Goal: Navigation & Orientation: Find specific page/section

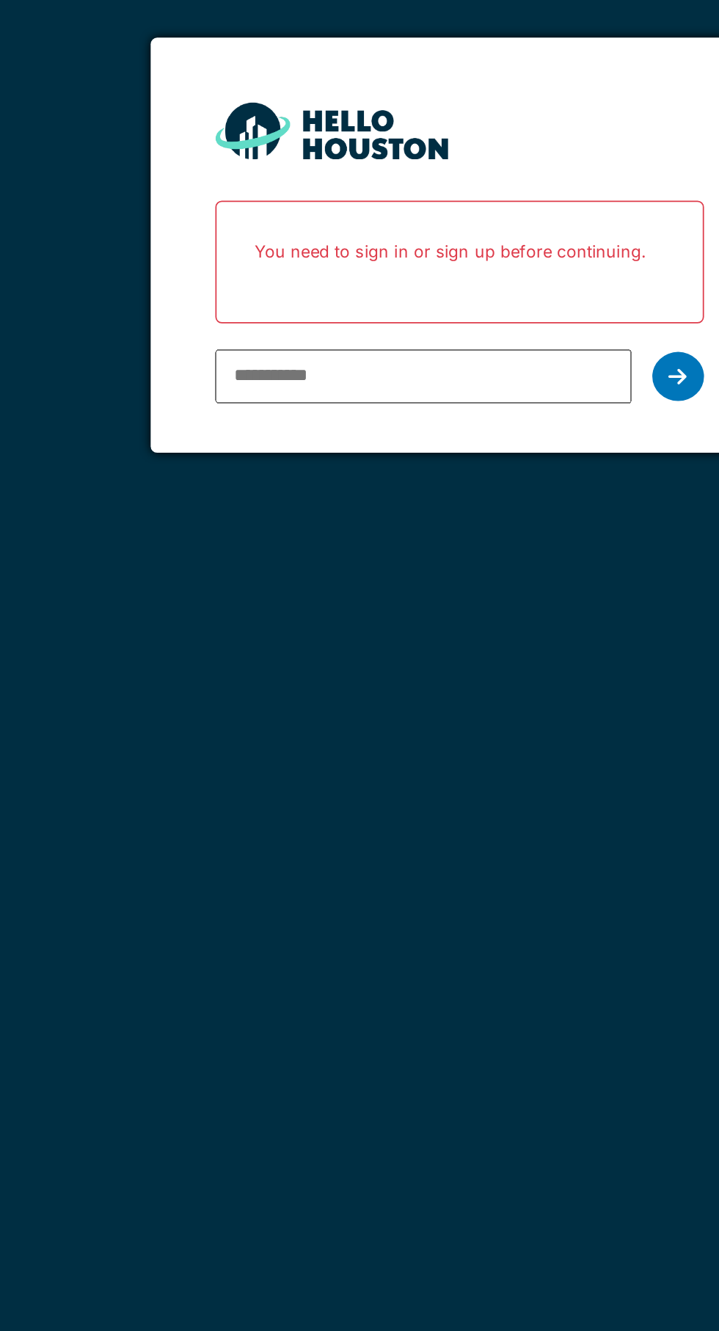
type input "**********"
click at [493, 296] on div at bounding box center [483, 297] width 29 height 28
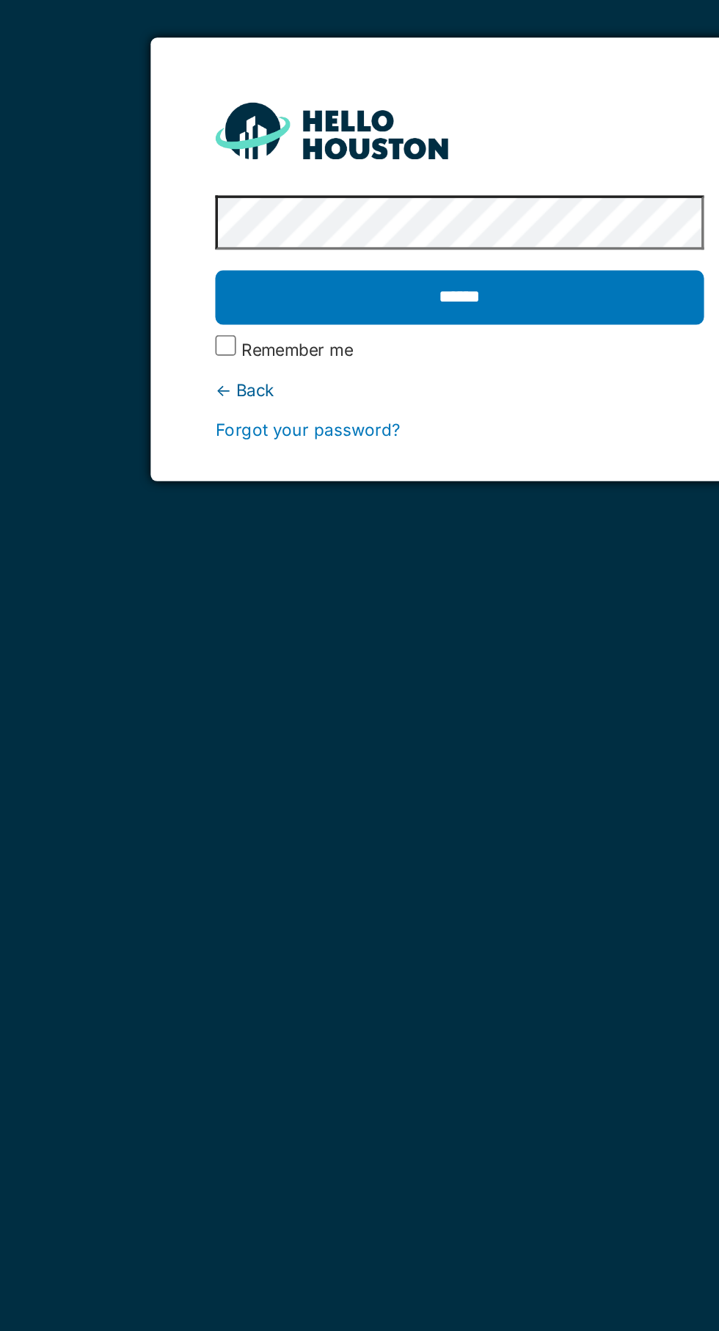
click at [417, 255] on input "******" at bounding box center [359, 252] width 277 height 31
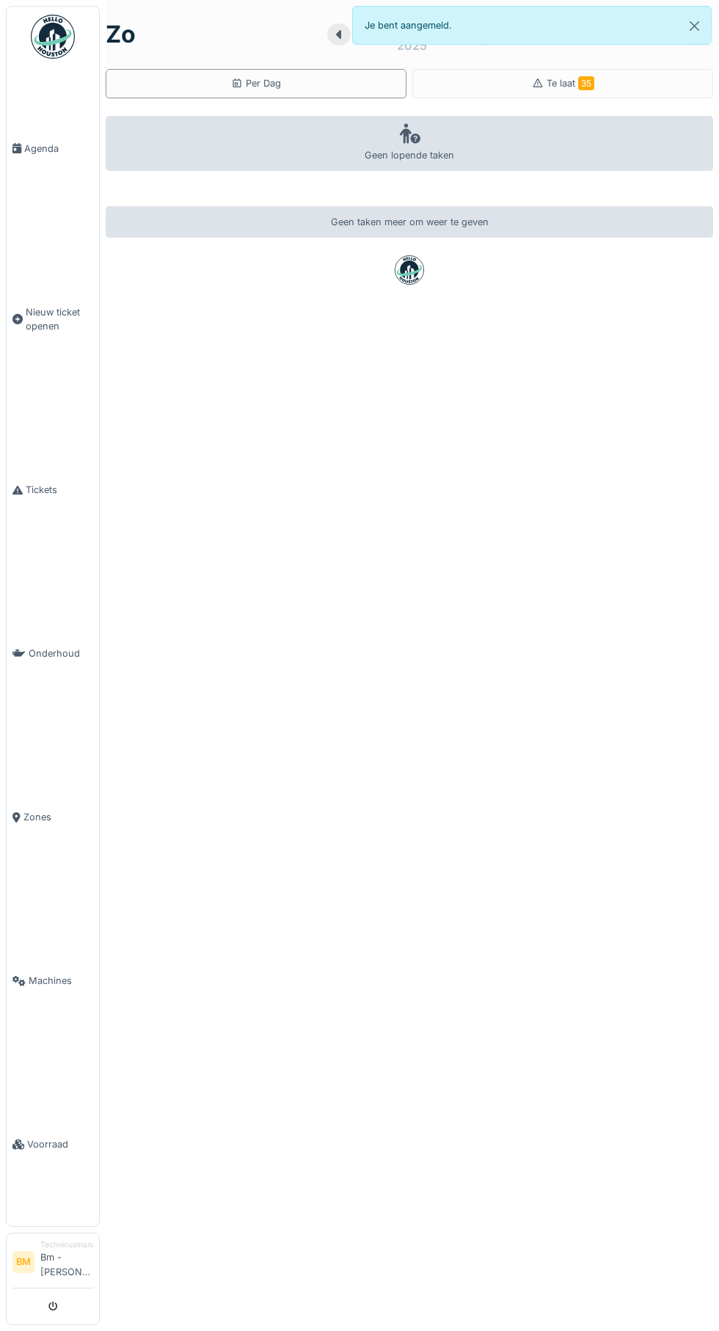
click at [45, 150] on span "Agenda" at bounding box center [58, 149] width 69 height 14
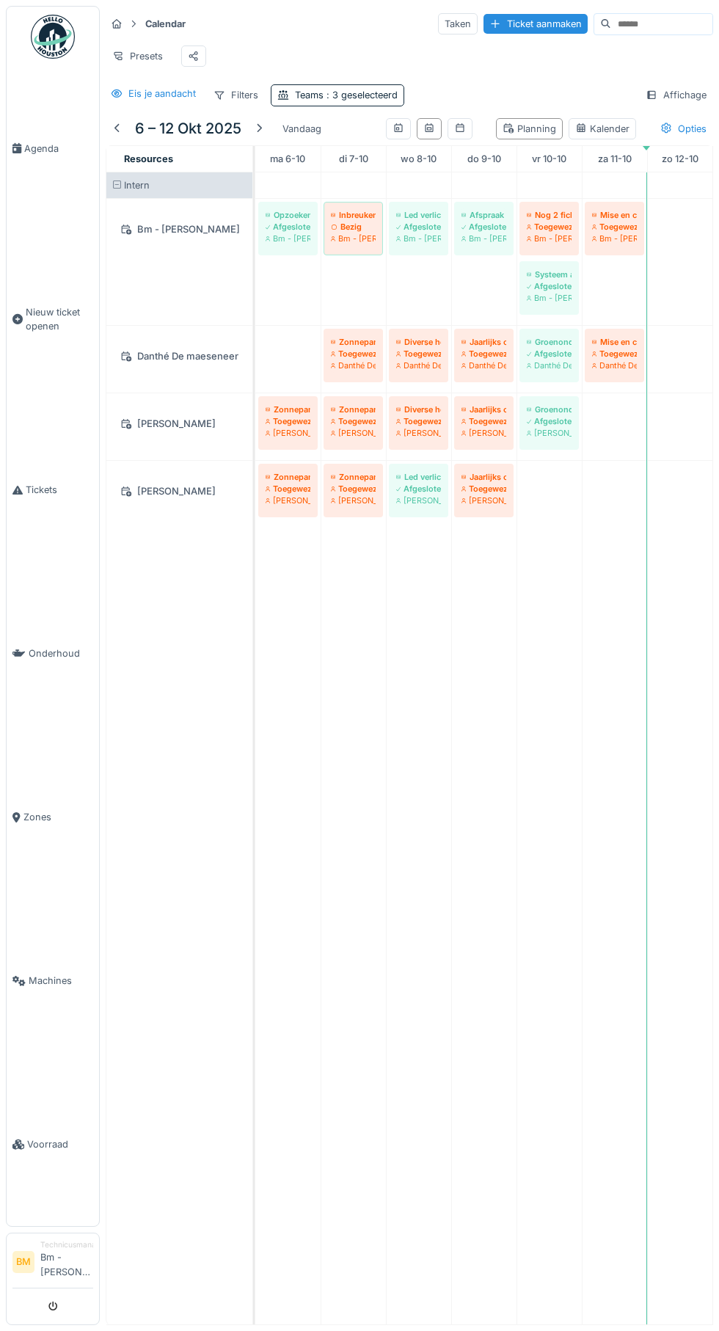
click at [260, 128] on div at bounding box center [259, 129] width 12 height 14
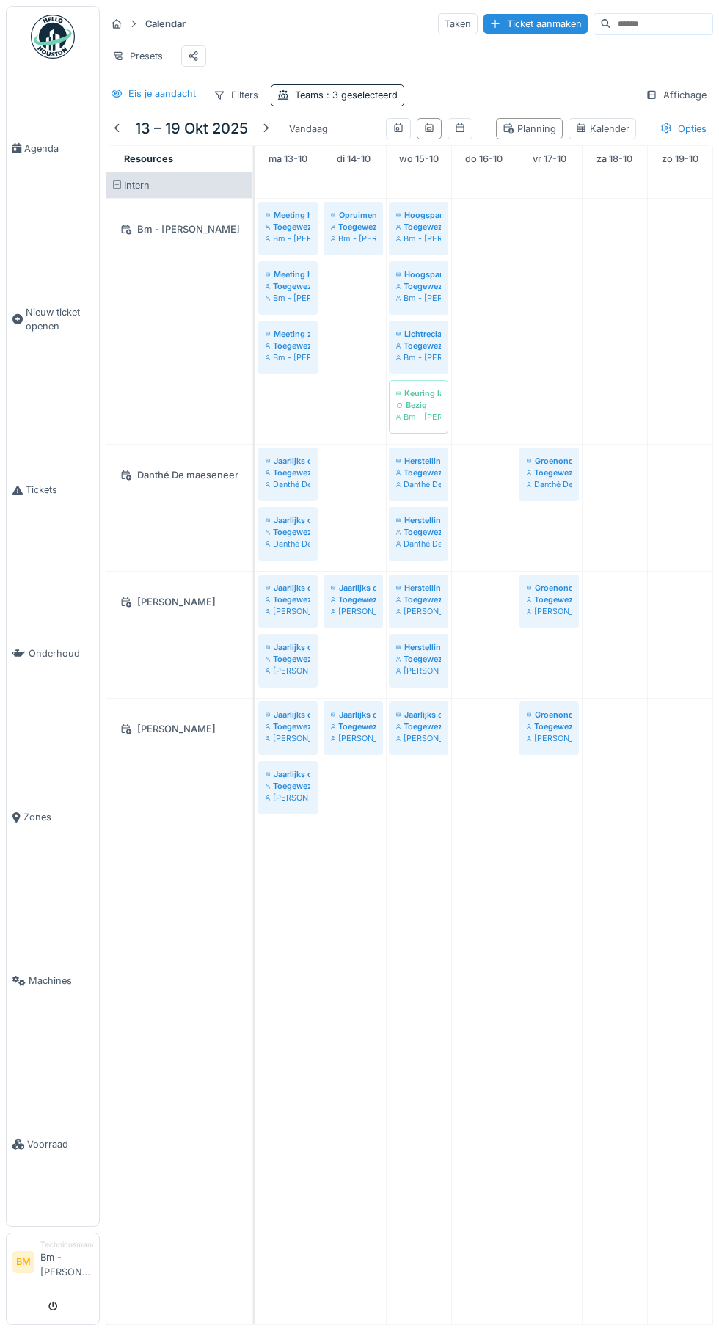
click at [18, 324] on icon at bounding box center [17, 319] width 10 height 10
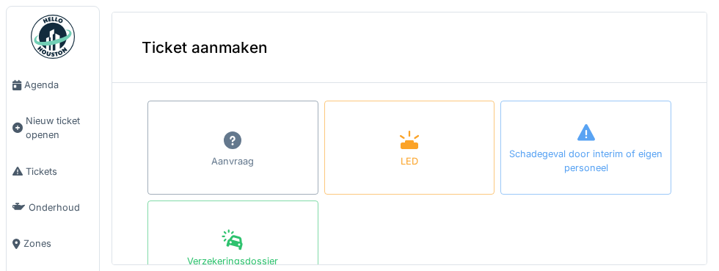
click at [150, 258] on div "Verzekeringsdossier" at bounding box center [232, 247] width 171 height 94
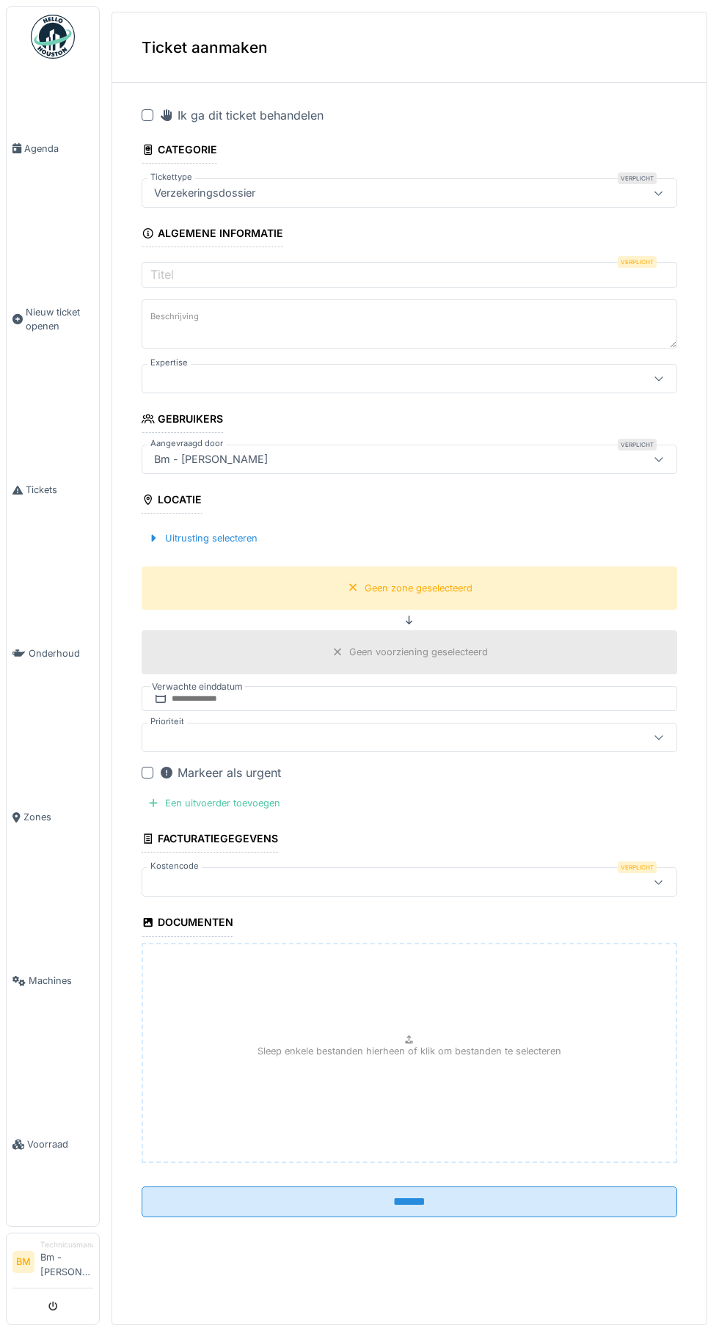
click at [58, 155] on span "Agenda" at bounding box center [58, 149] width 69 height 14
click at [47, 155] on span "Agenda" at bounding box center [58, 149] width 69 height 14
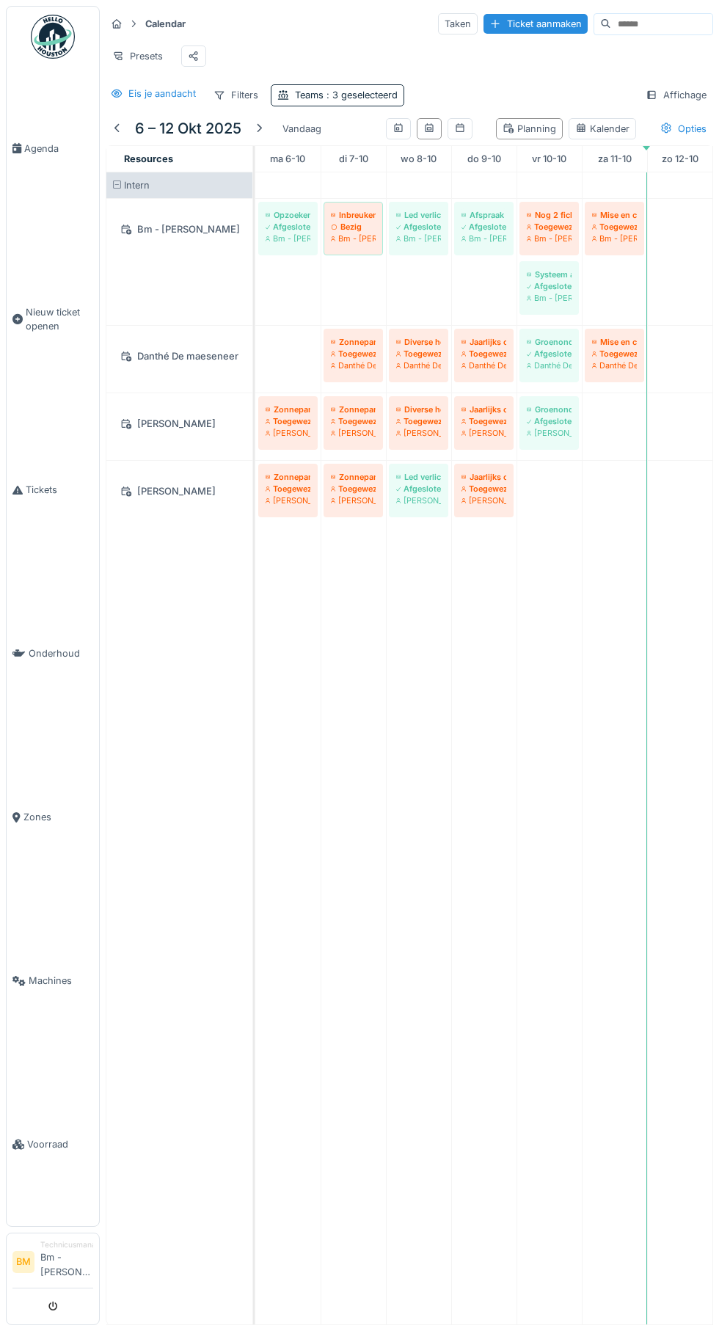
click at [260, 124] on div at bounding box center [259, 129] width 12 height 14
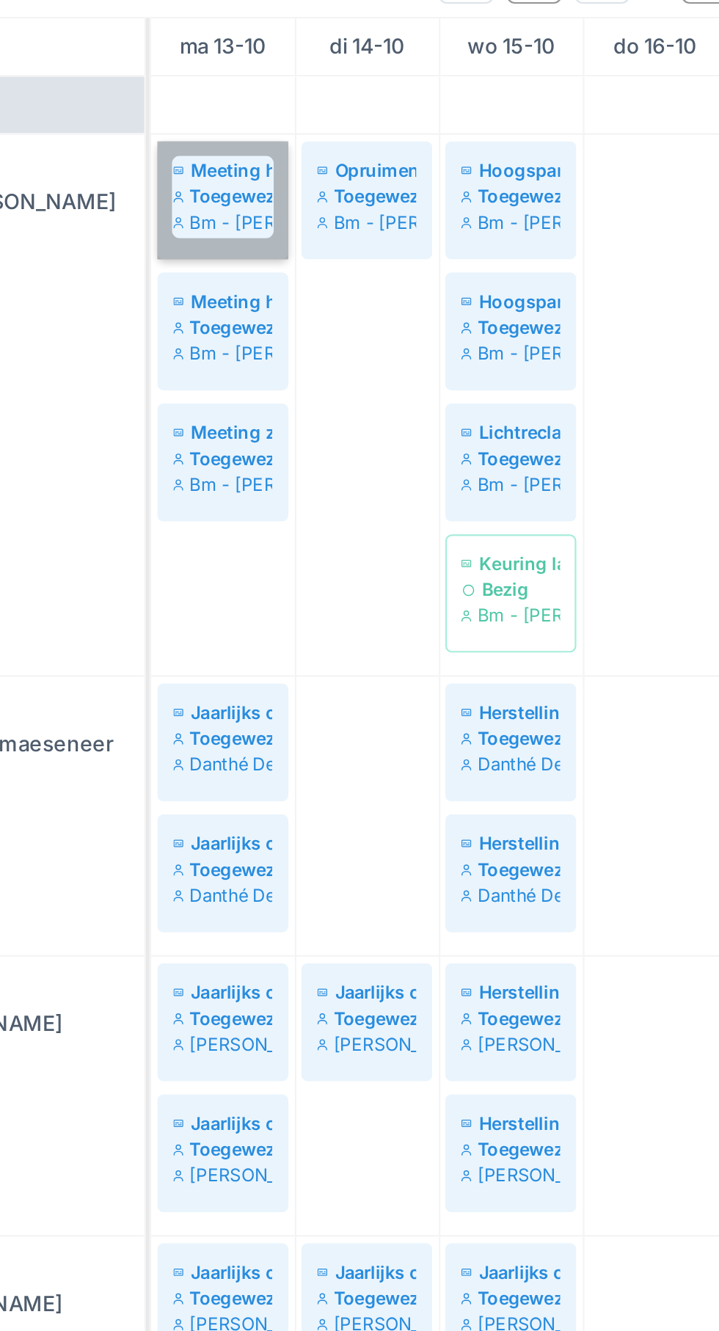
click at [301, 217] on link "Meeting hoog- en laagspranning met Henneaux - Jean-Marc Bastin Toegewezen Bm - …" at bounding box center [287, 229] width 59 height 54
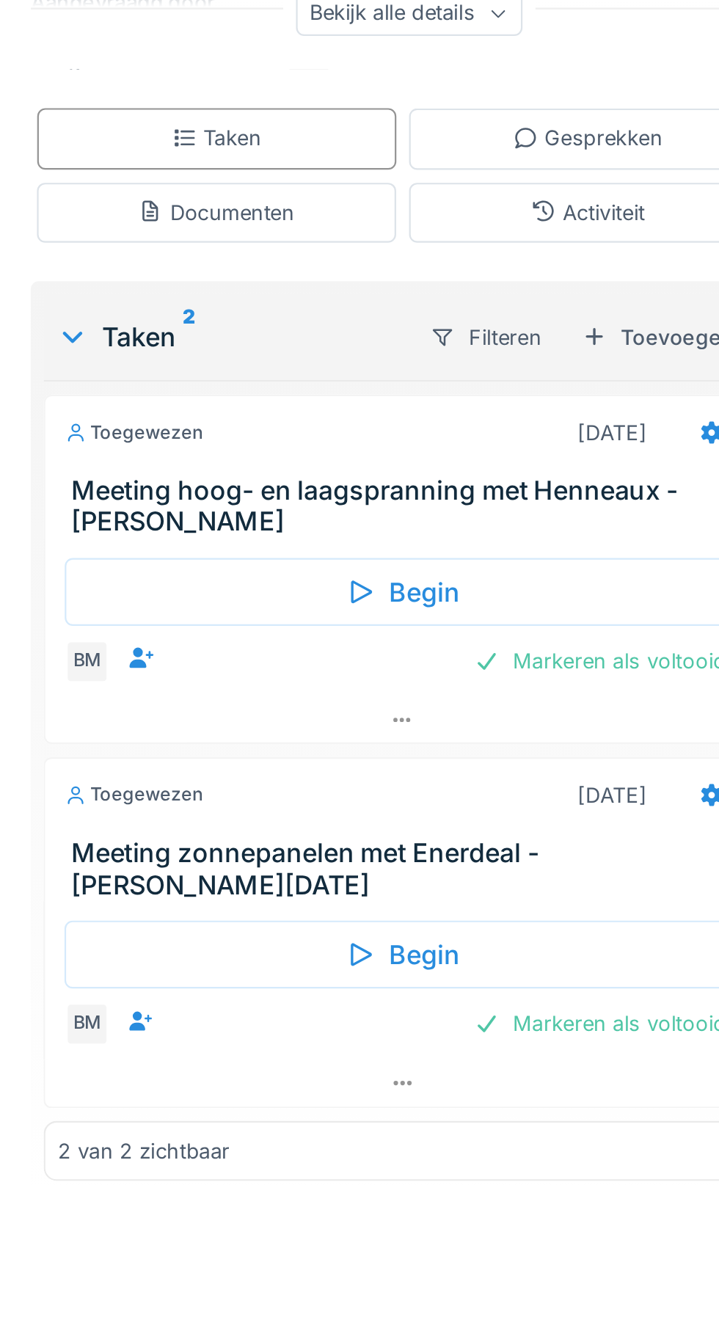
click at [413, 497] on div "Taken 2" at bounding box center [453, 489] width 157 height 18
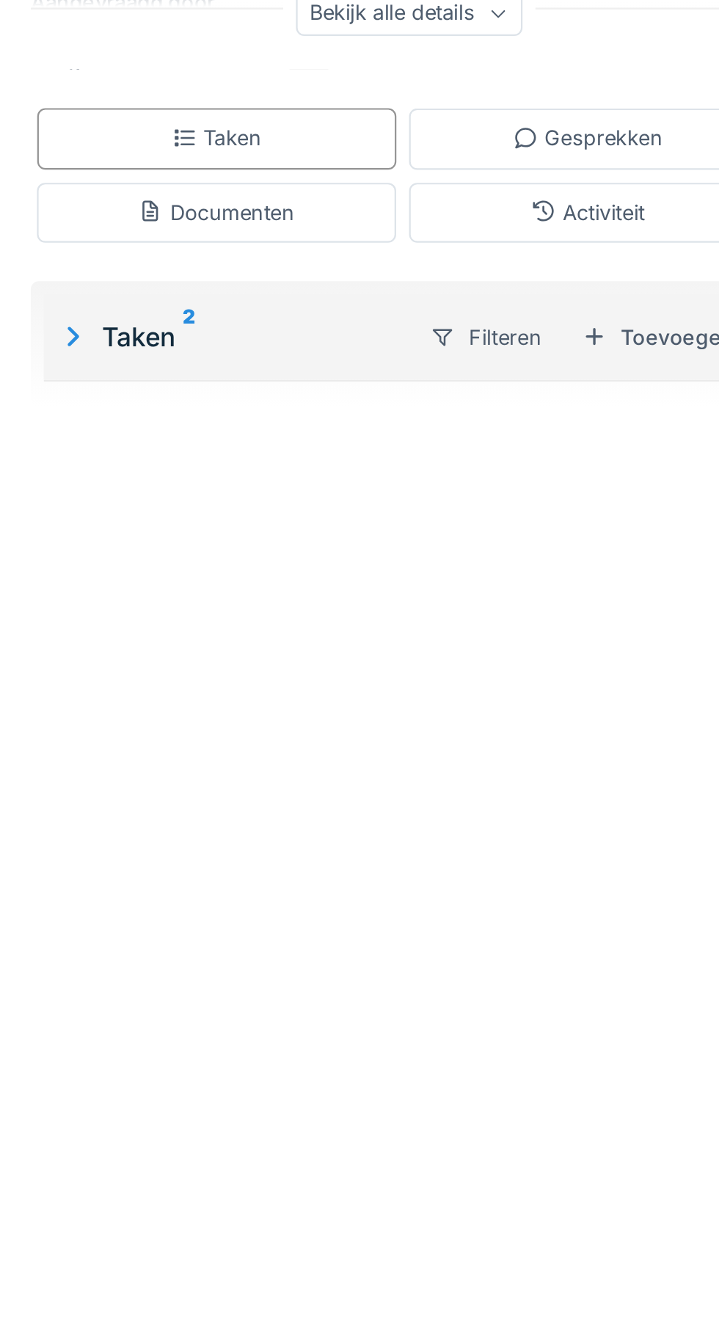
click at [414, 488] on div "Taken 2" at bounding box center [453, 489] width 157 height 18
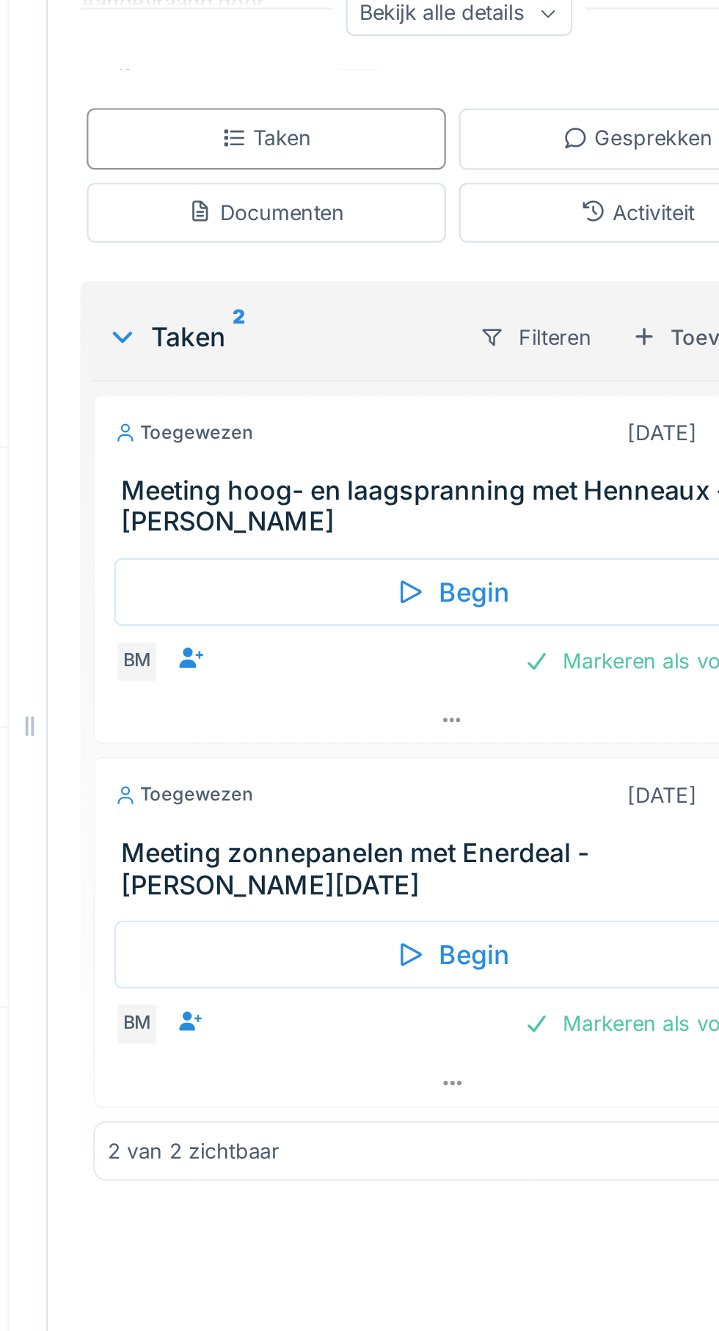
scroll to position [0, 13]
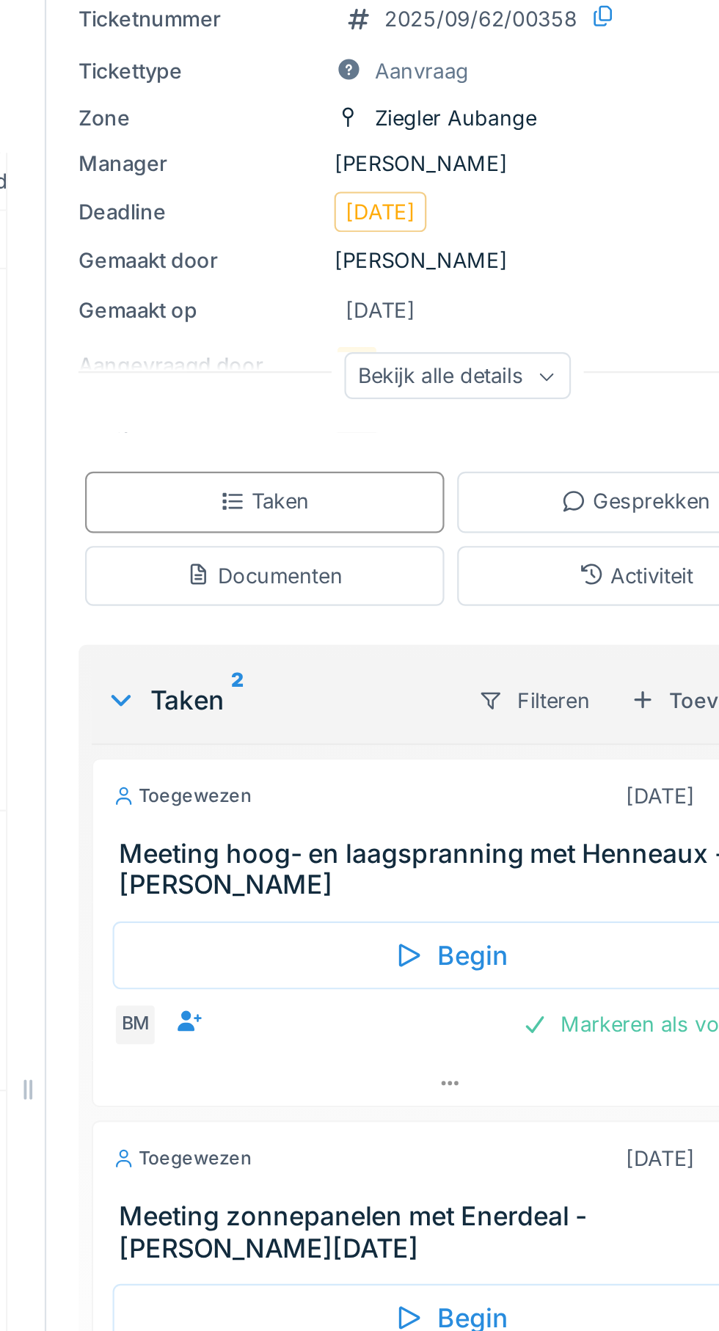
click at [631, 351] on div "Bekijk alle details" at bounding box center [600, 342] width 103 height 21
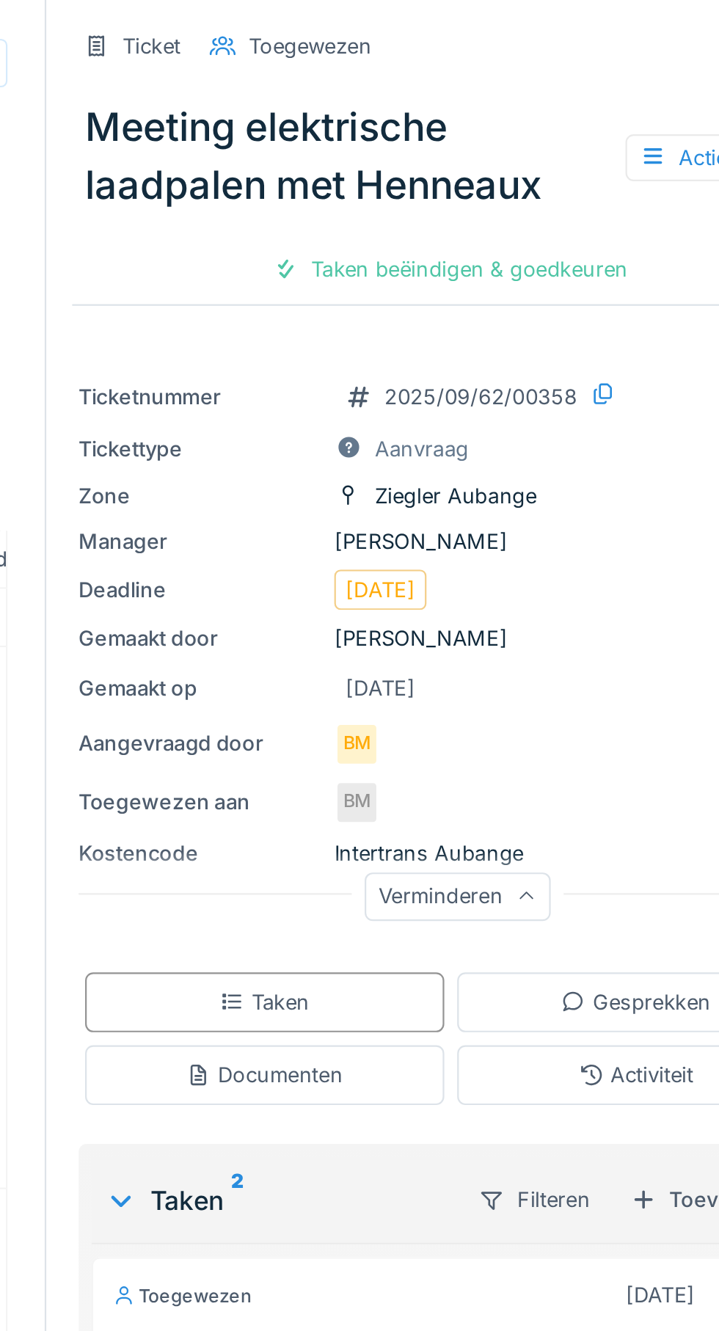
scroll to position [0, 0]
